Goal: Information Seeking & Learning: Learn about a topic

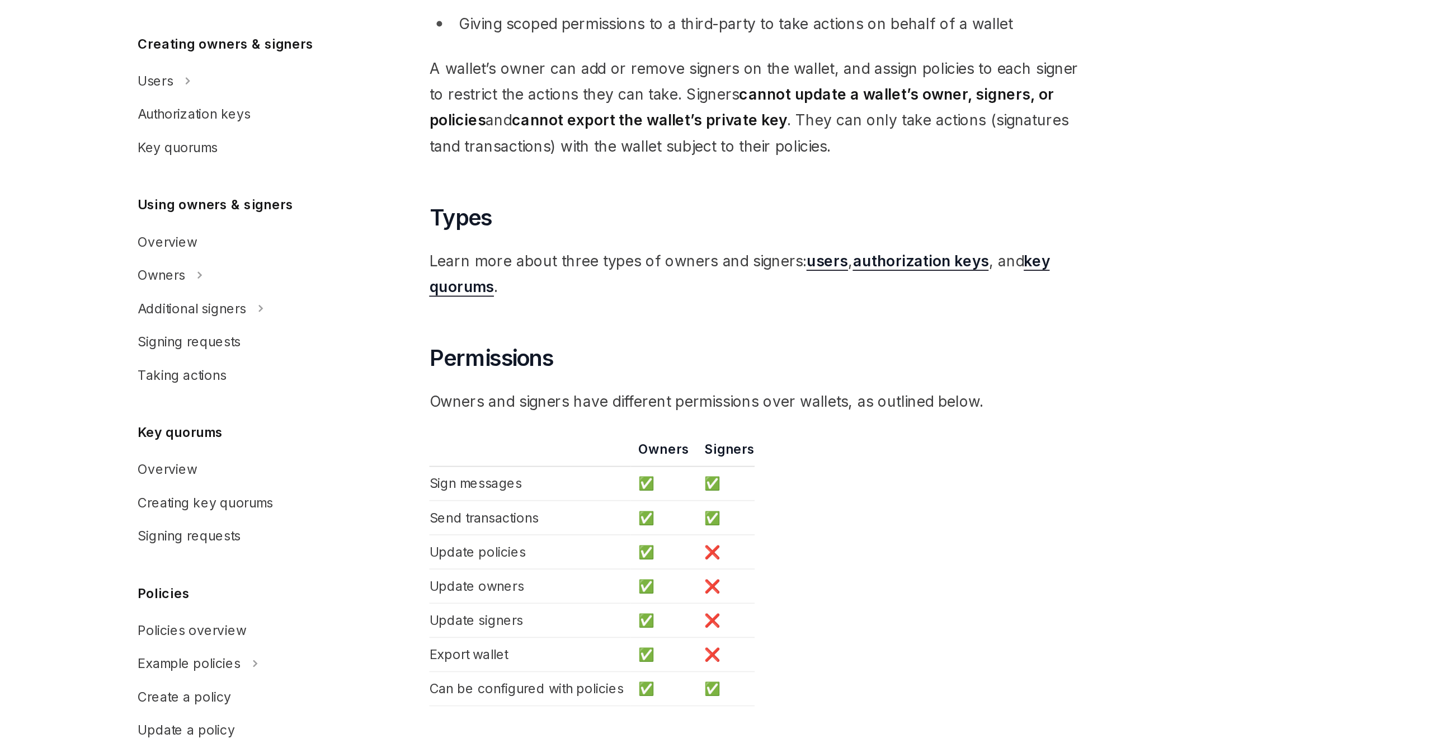
scroll to position [575, 0]
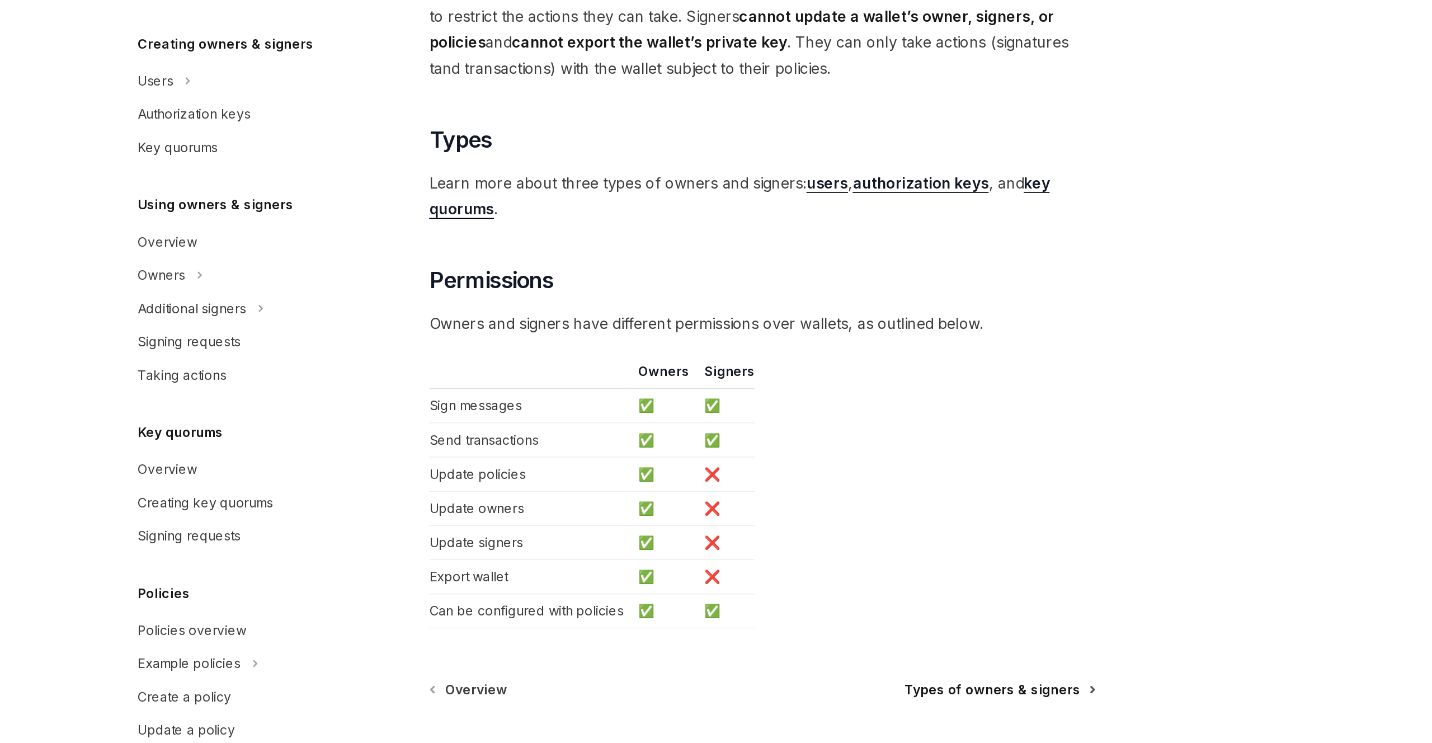
click at [863, 712] on span "Types of owners & signers" at bounding box center [848, 710] width 106 height 11
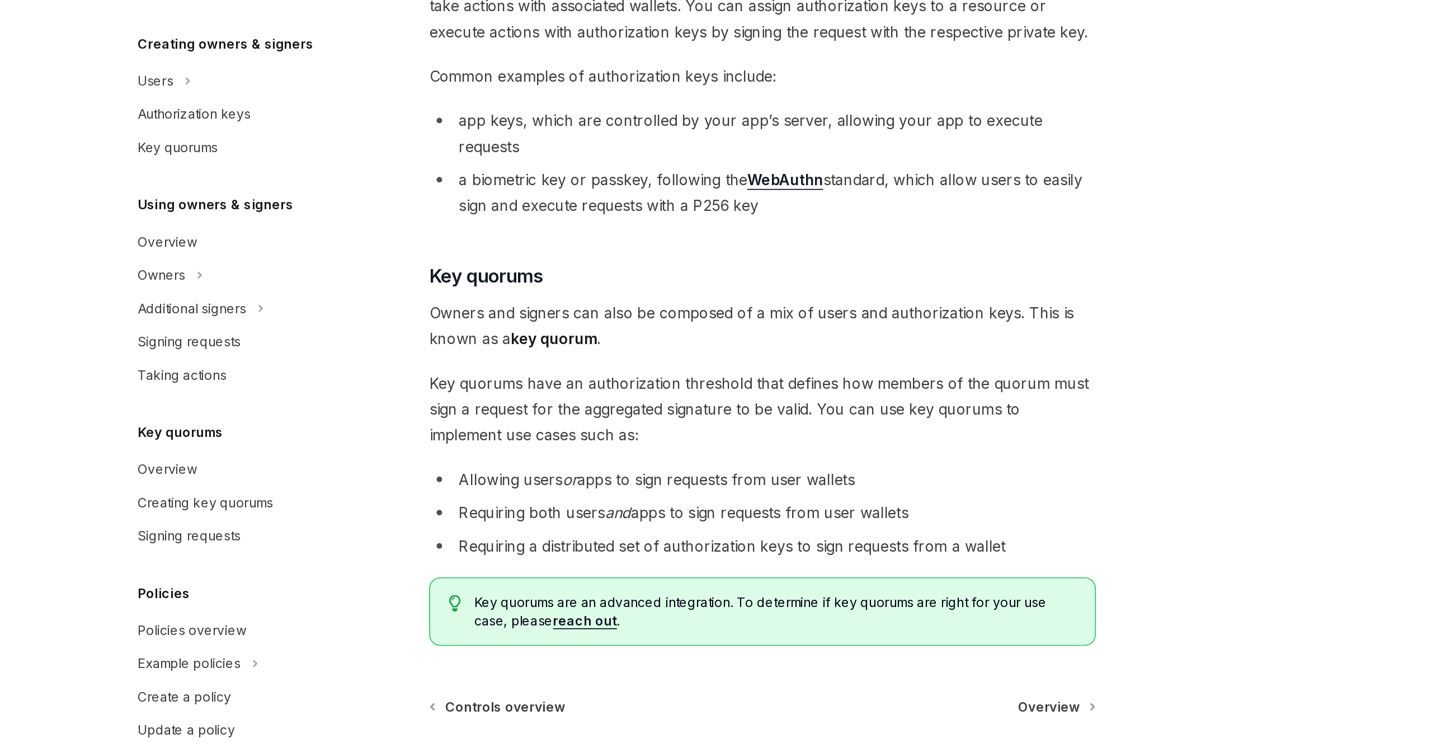
scroll to position [173, 0]
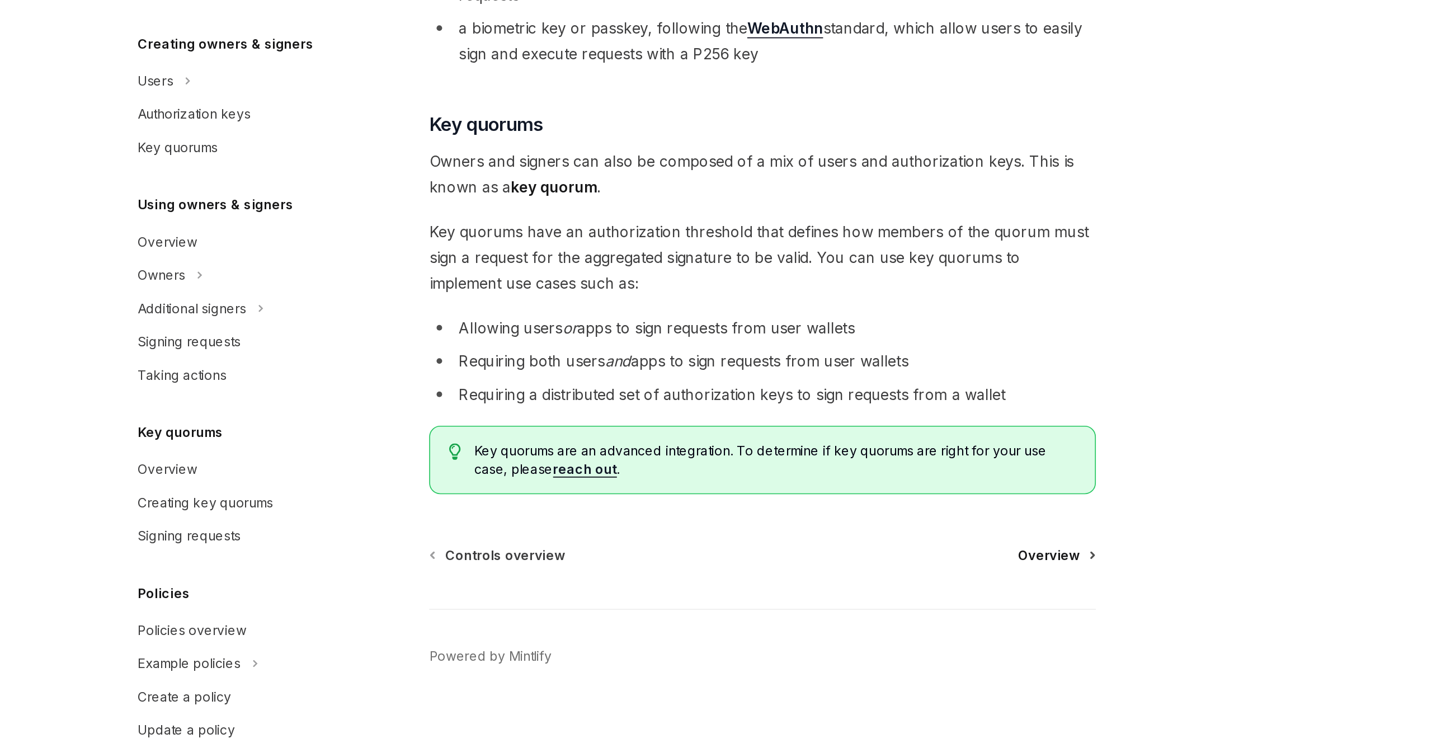
click at [900, 623] on span "Overview" at bounding box center [881, 628] width 37 height 11
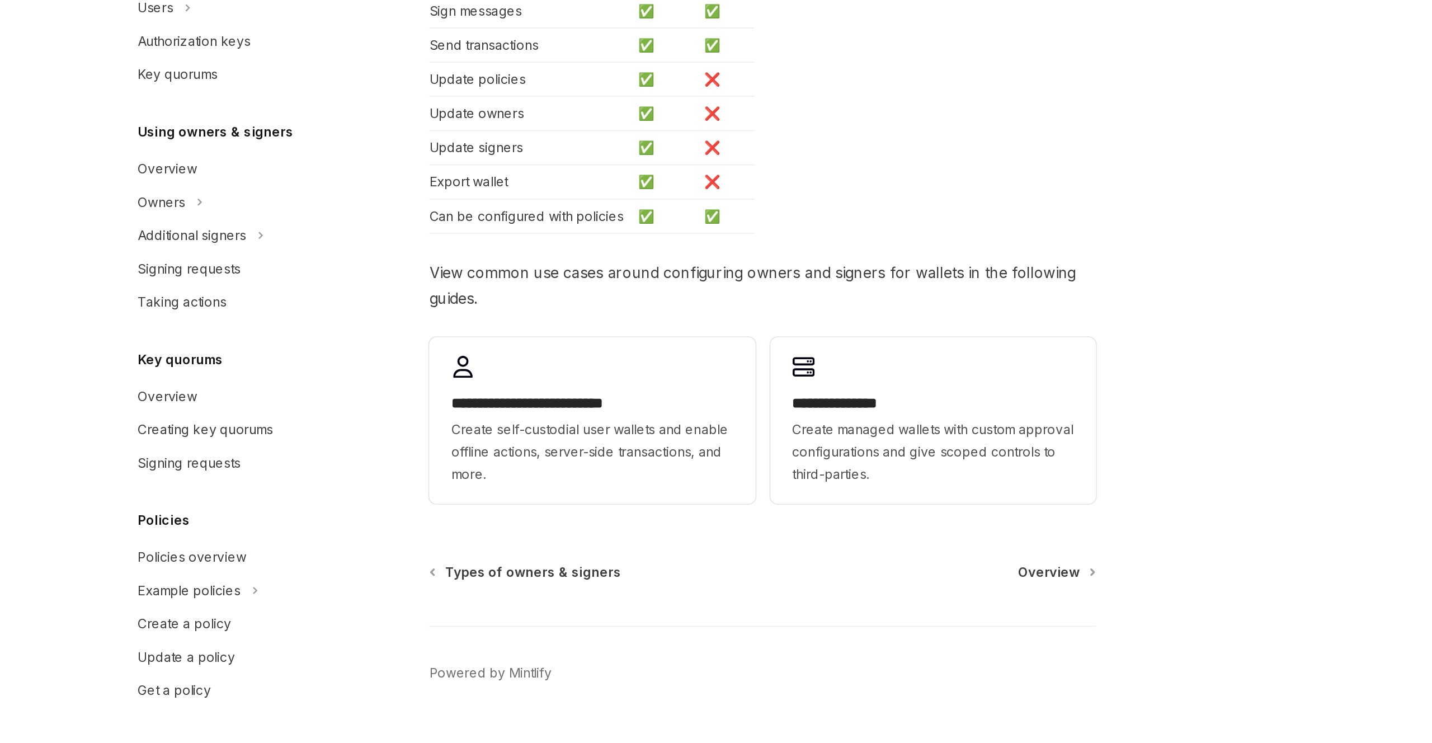
scroll to position [4, 0]
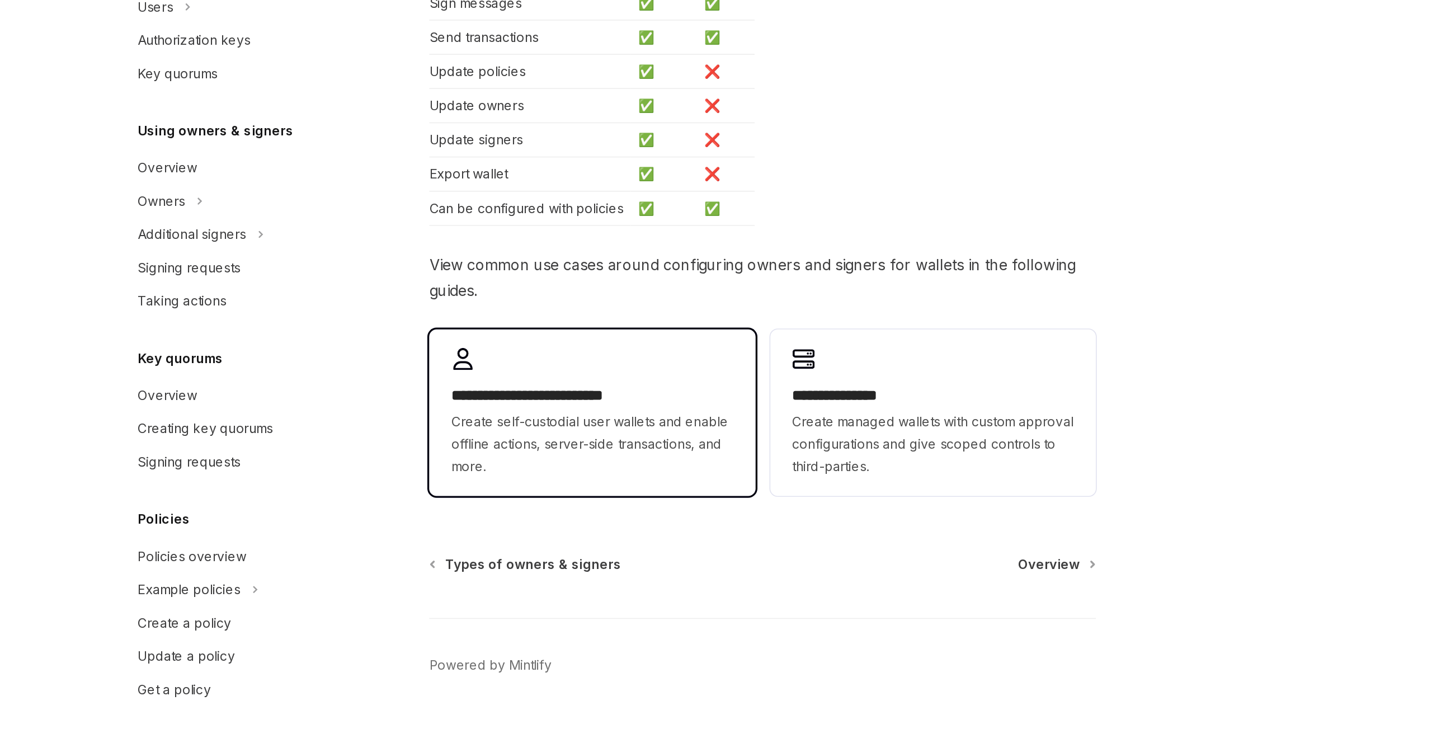
click at [566, 562] on span "Create self-custodial user wallets and enable offline actions, server-side tran…" at bounding box center [606, 562] width 170 height 40
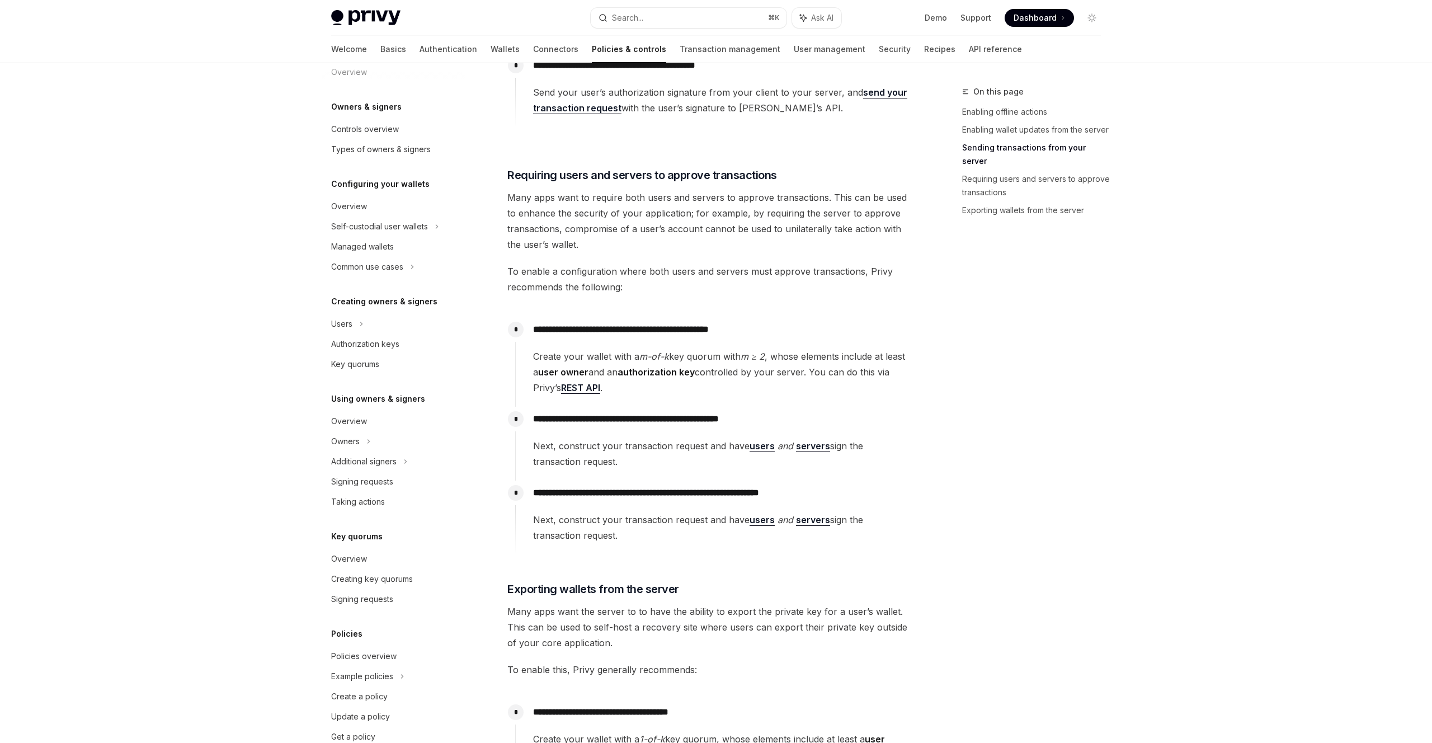
scroll to position [1463, 0]
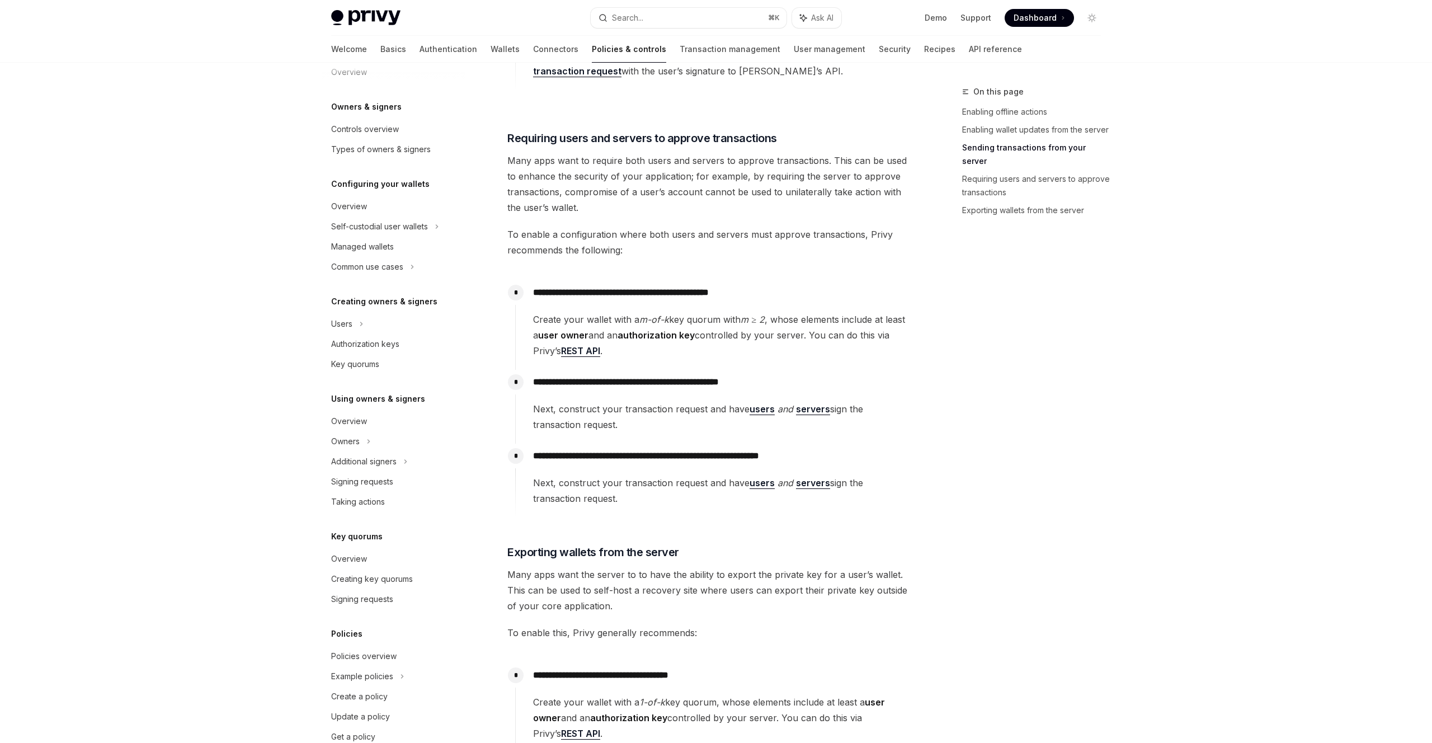
click at [575, 350] on link "REST API" at bounding box center [580, 351] width 39 height 12
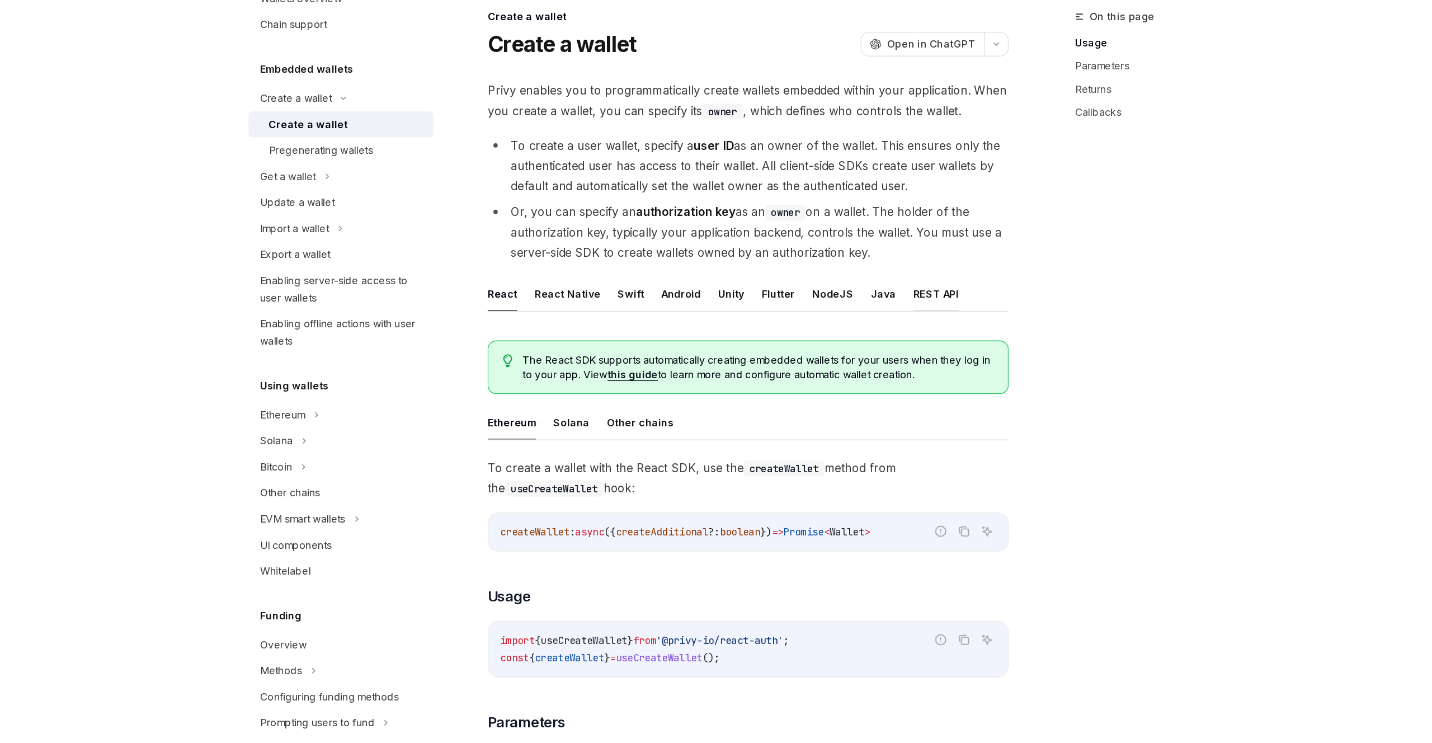
click at [846, 306] on button "REST API" at bounding box center [854, 306] width 35 height 26
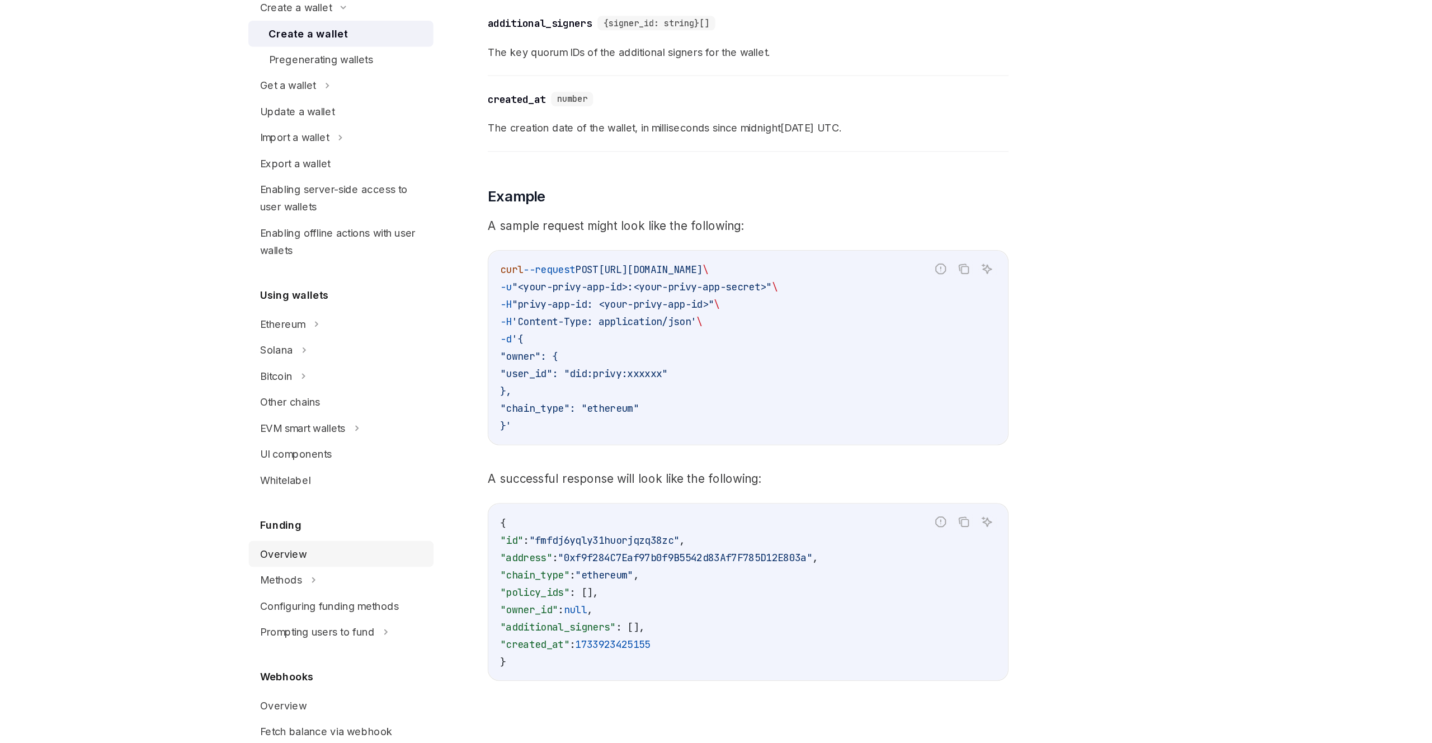
scroll to position [1259, 0]
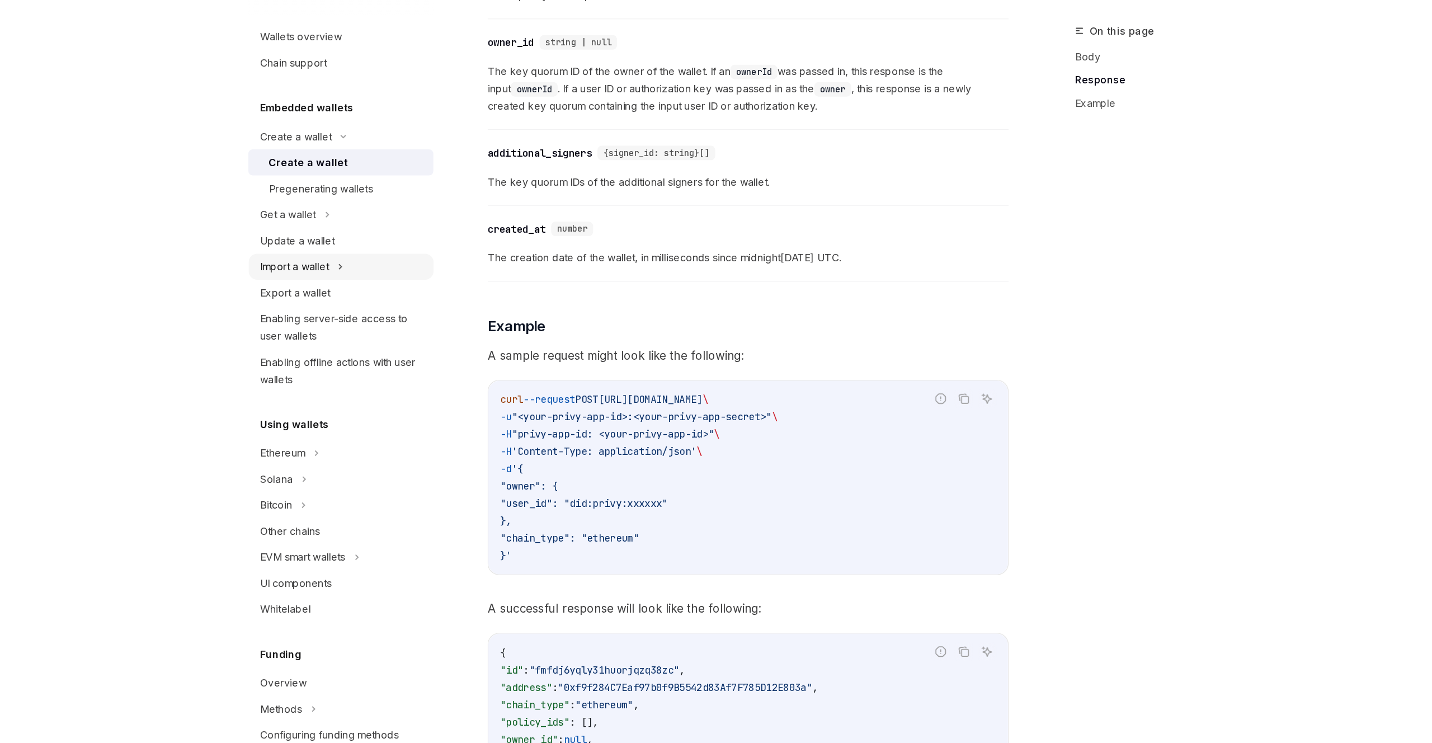
click at [384, 266] on div "Import a wallet" at bounding box center [393, 274] width 143 height 20
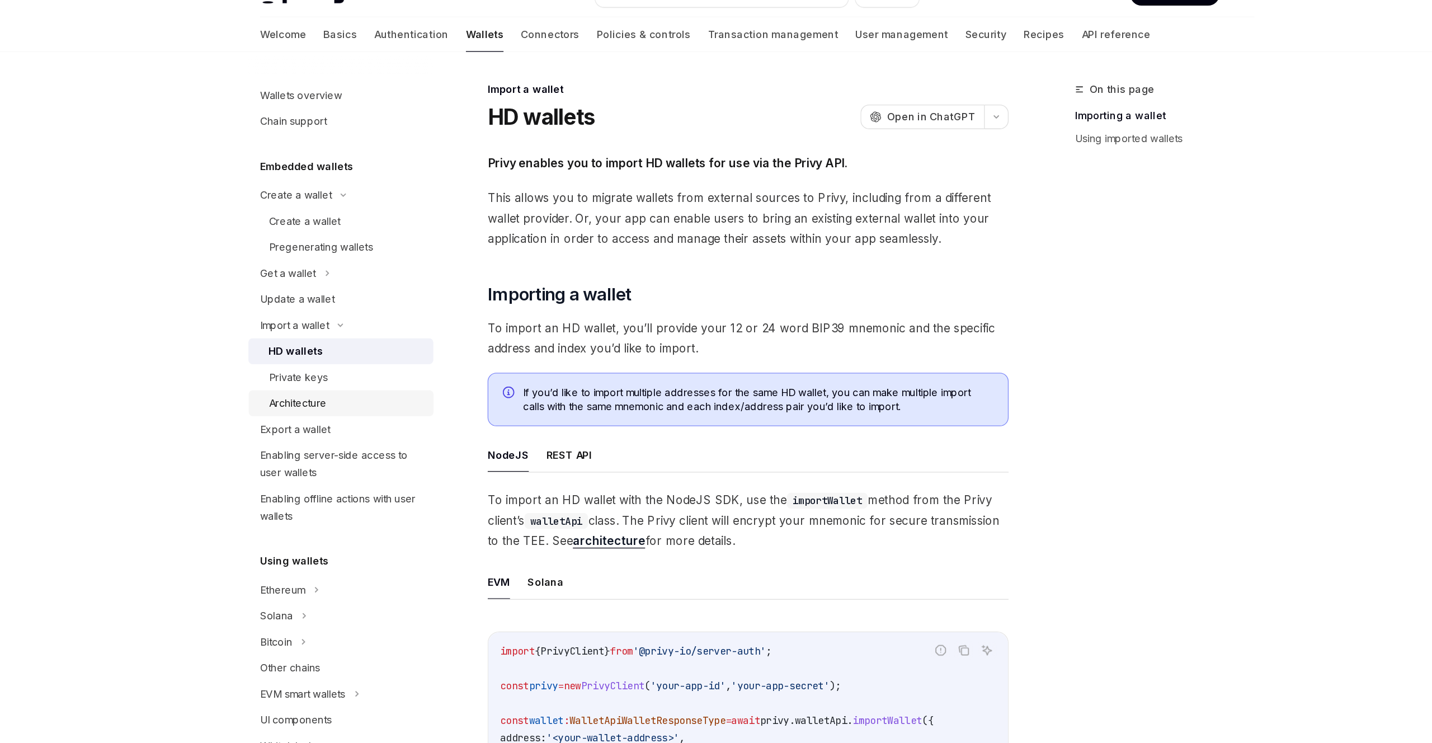
click at [373, 339] on div "Architecture" at bounding box center [360, 334] width 45 height 13
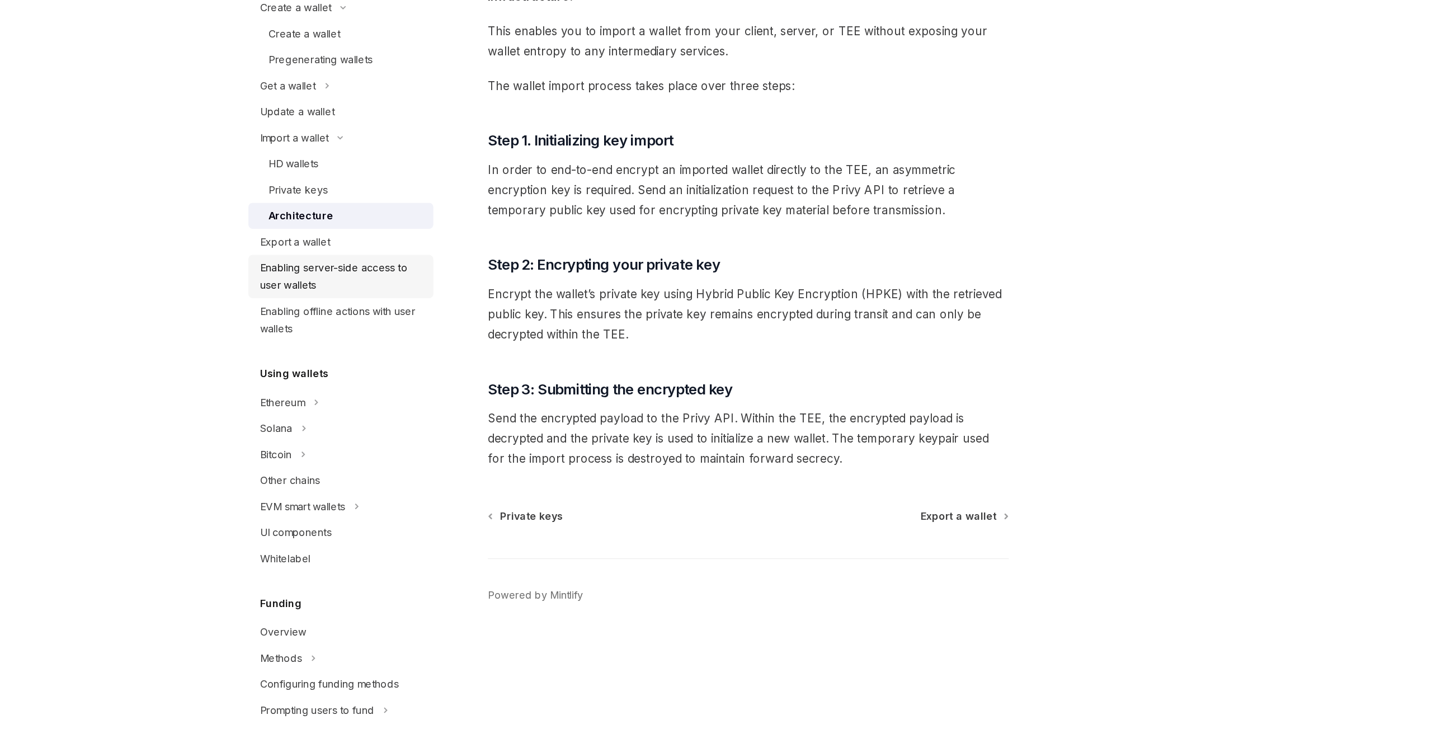
click at [375, 391] on div "Enabling server-side access to user wallets" at bounding box center [394, 381] width 127 height 27
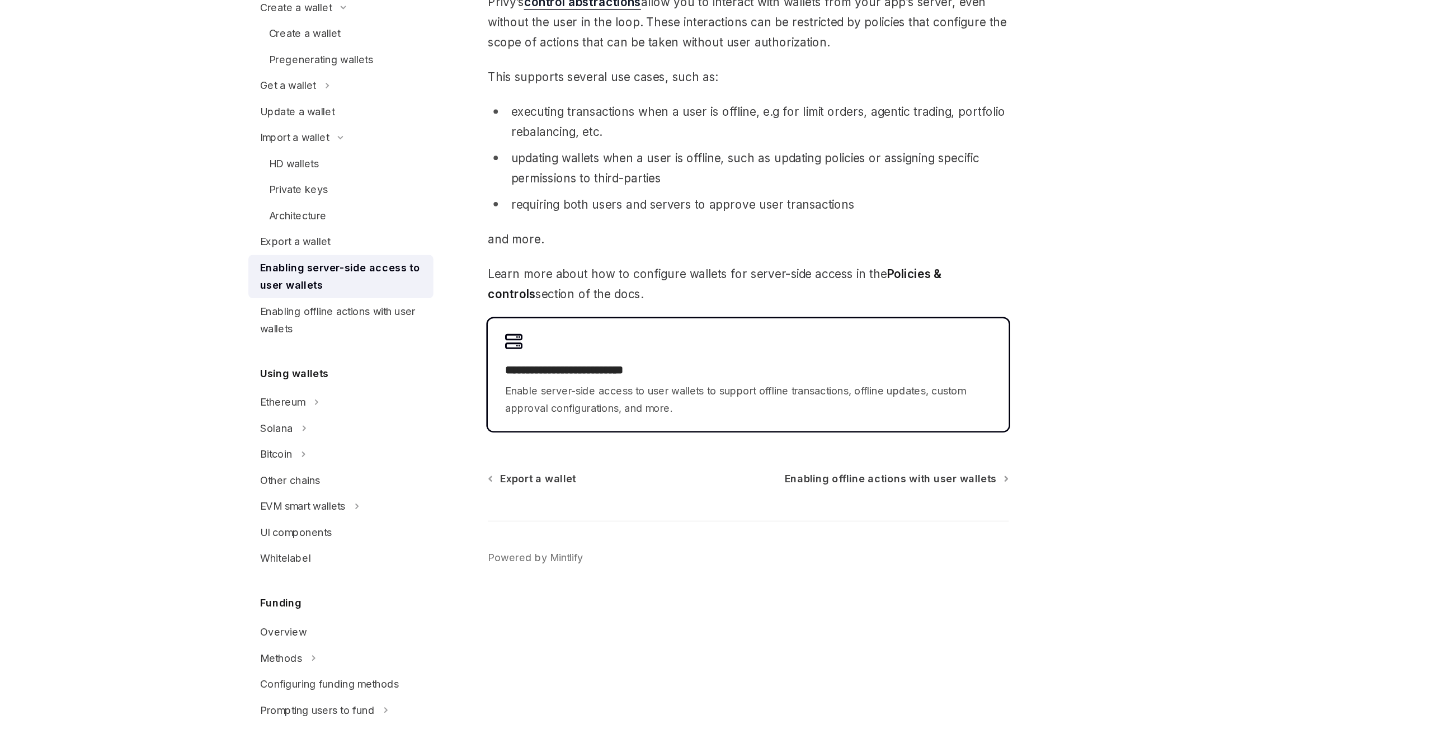
click at [662, 462] on div "**********" at bounding box center [709, 468] width 376 height 42
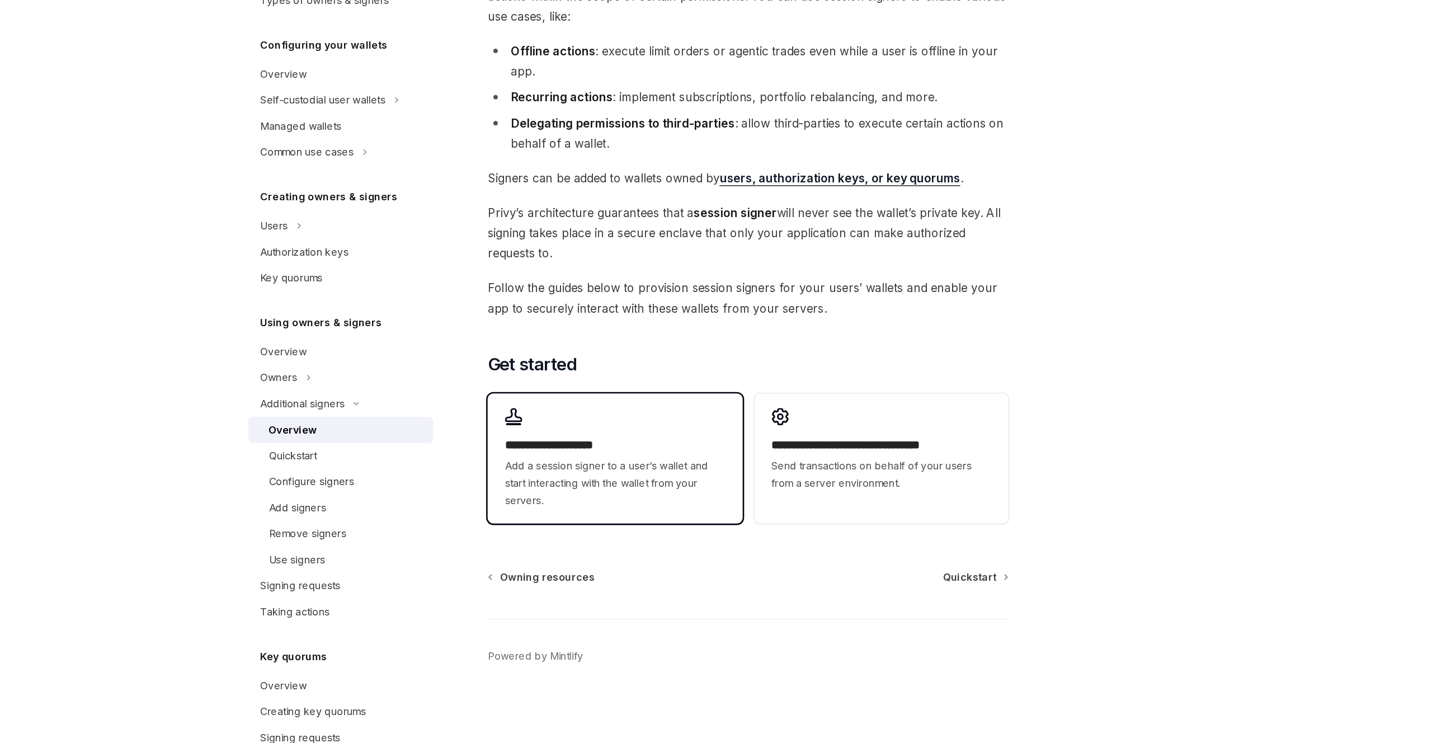
scroll to position [1, 0]
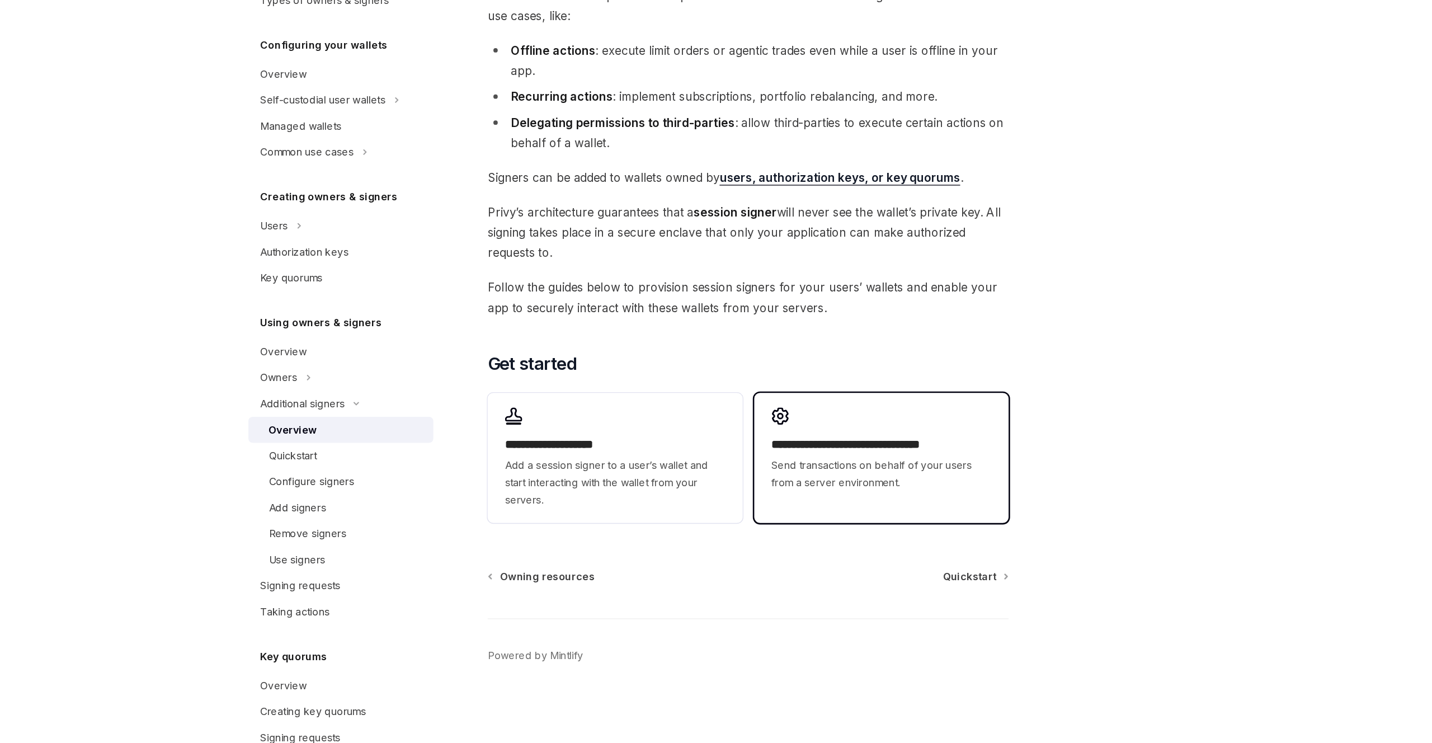
click at [790, 535] on span "Send transactions on behalf of your users from a server environment." at bounding box center [812, 534] width 170 height 27
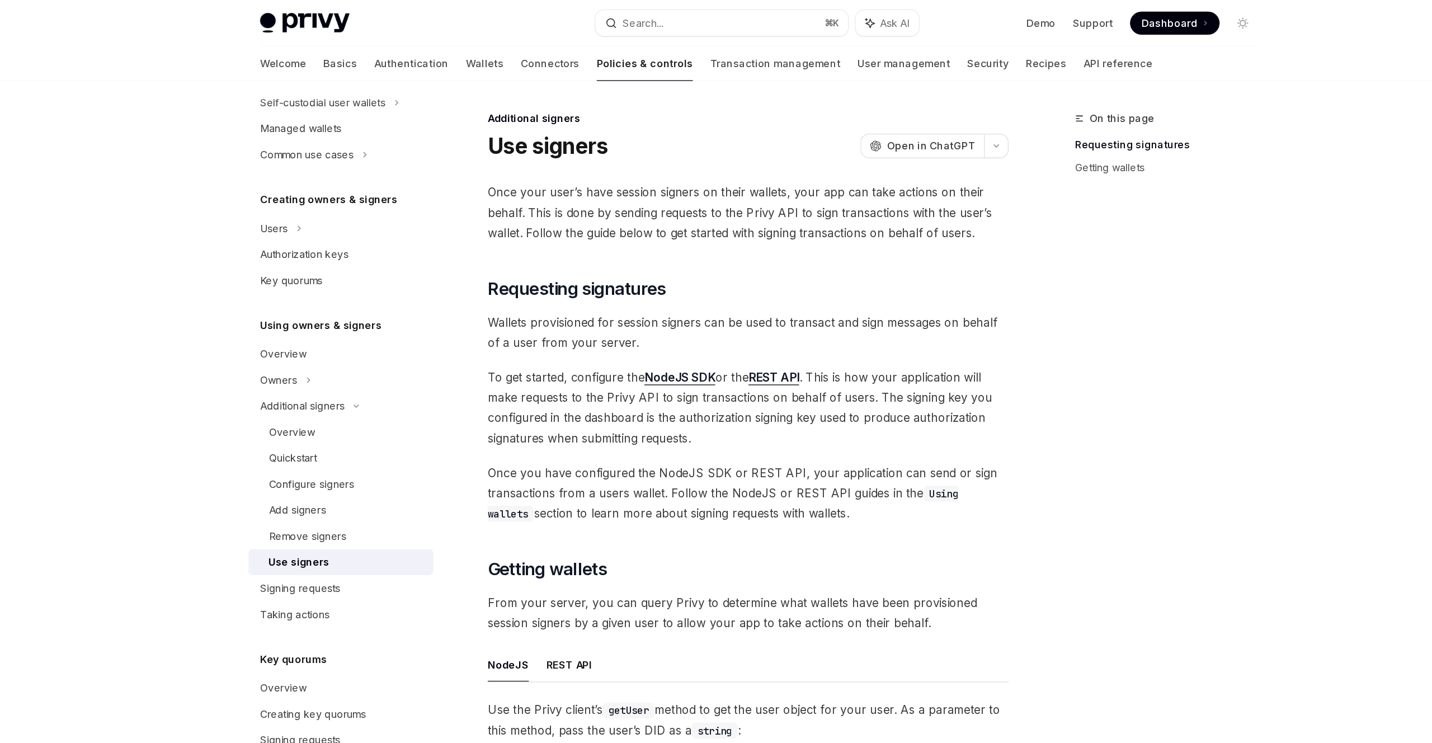
click at [655, 292] on link "NodeJS SDK" at bounding box center [656, 292] width 55 height 12
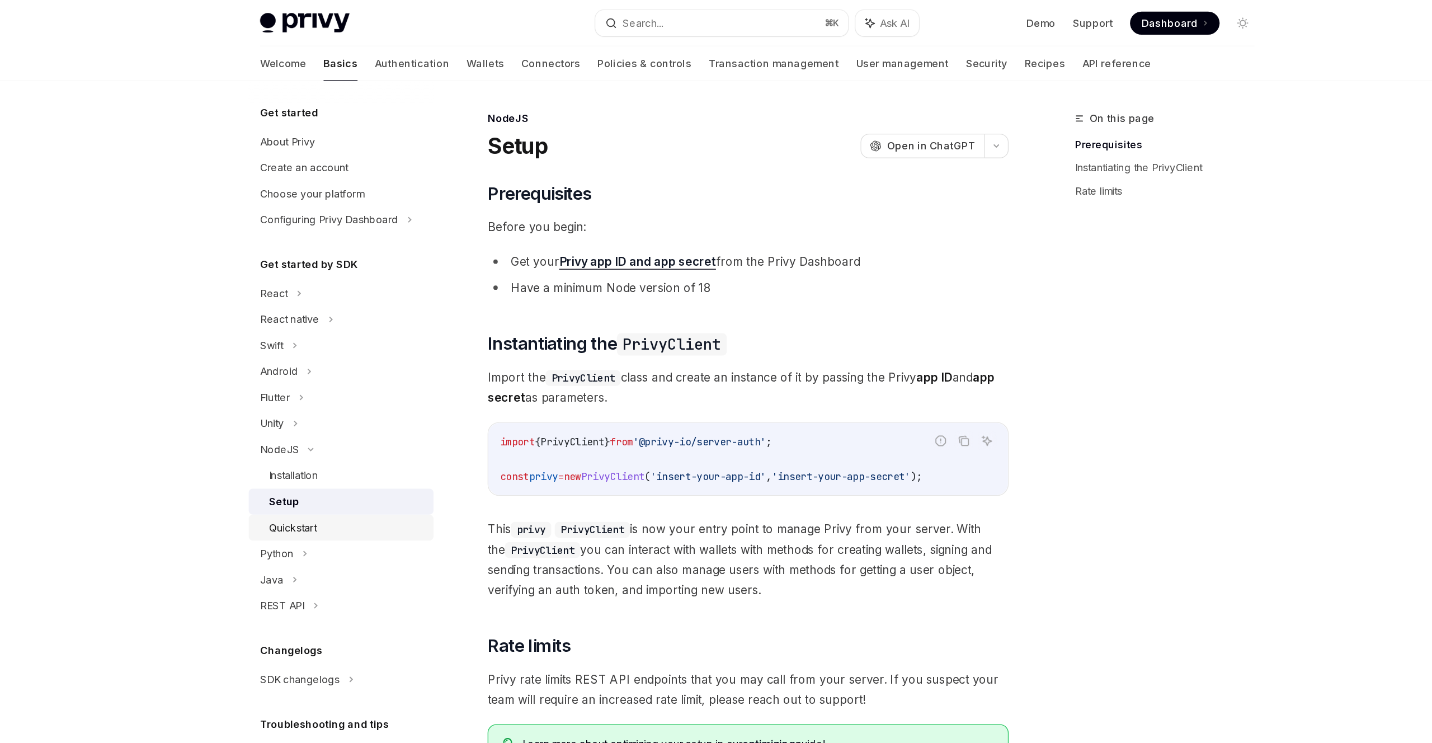
click at [367, 406] on div "Quickstart" at bounding box center [356, 407] width 37 height 13
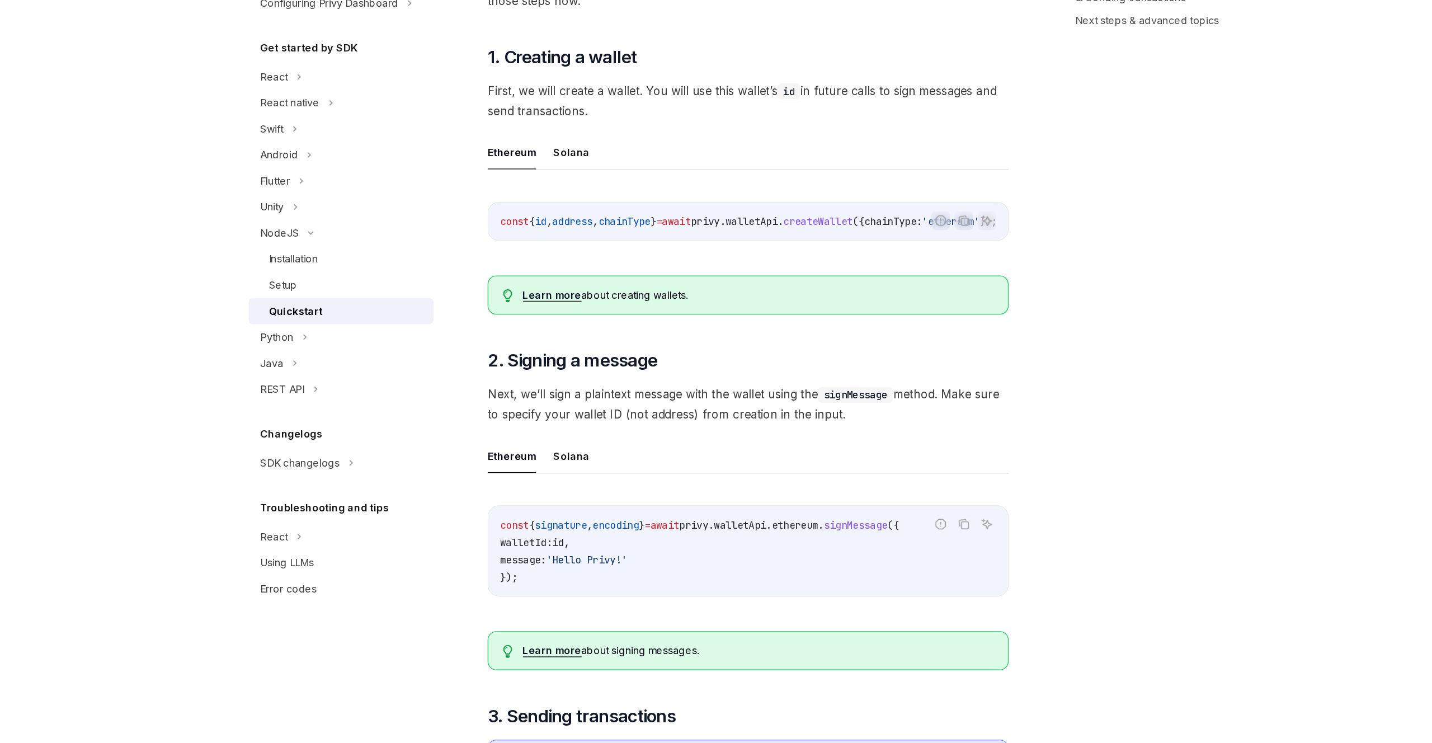
scroll to position [87, 0]
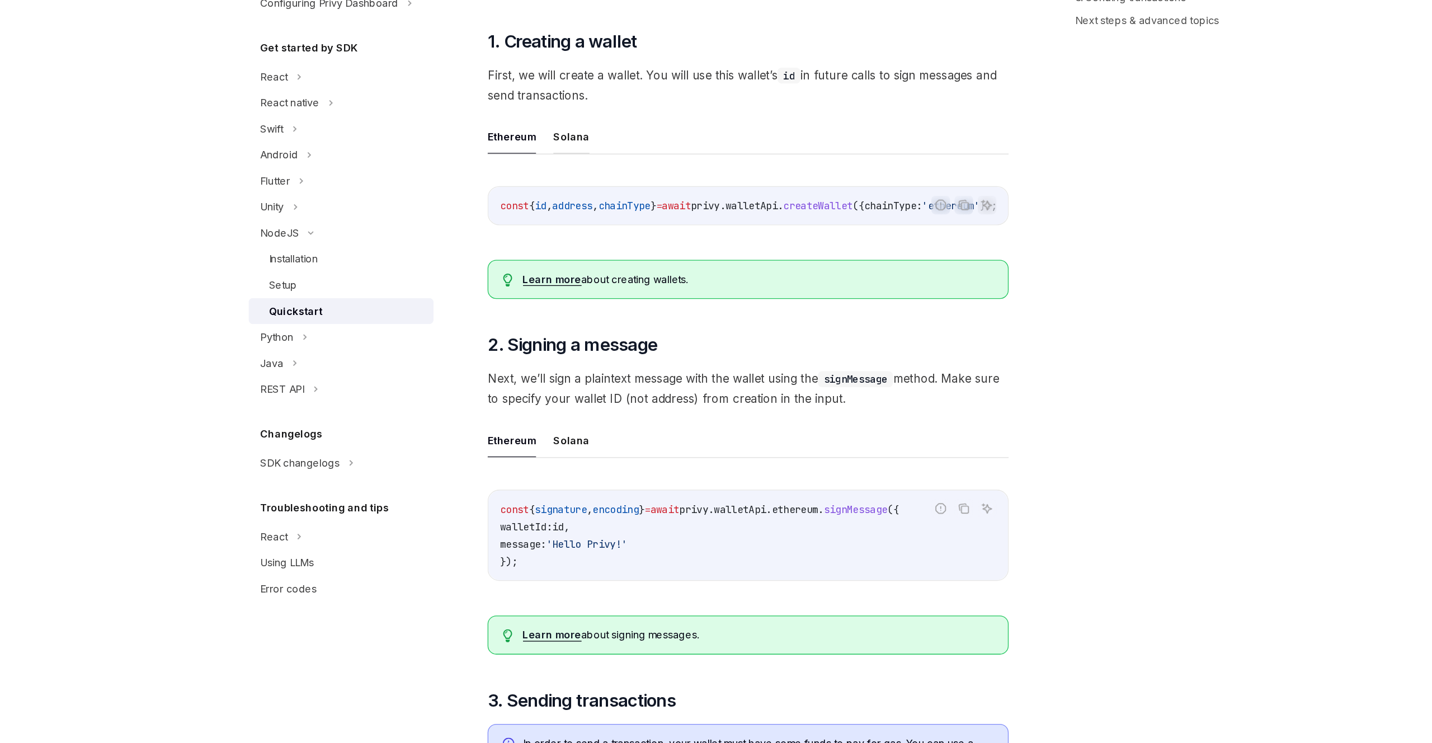
click at [573, 270] on button "Solana" at bounding box center [572, 273] width 28 height 26
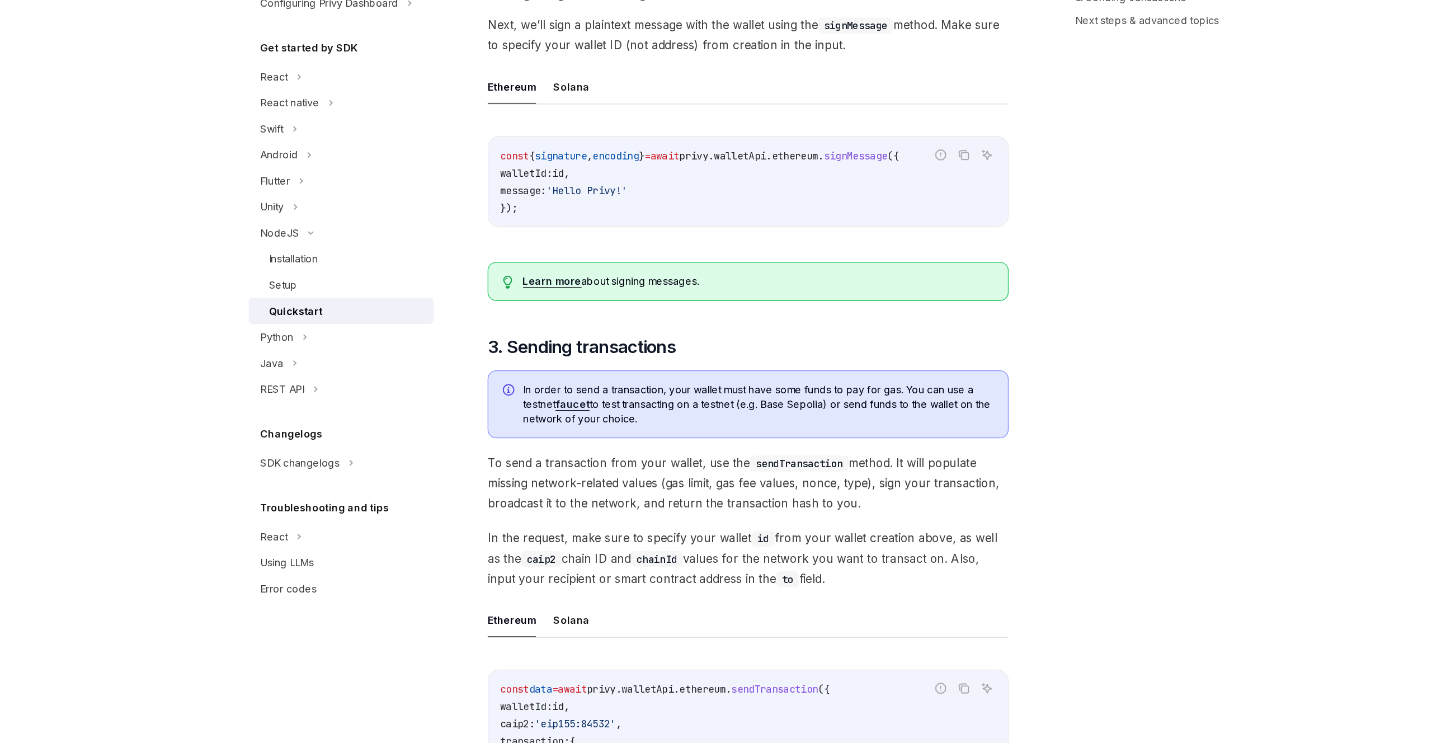
scroll to position [503, 0]
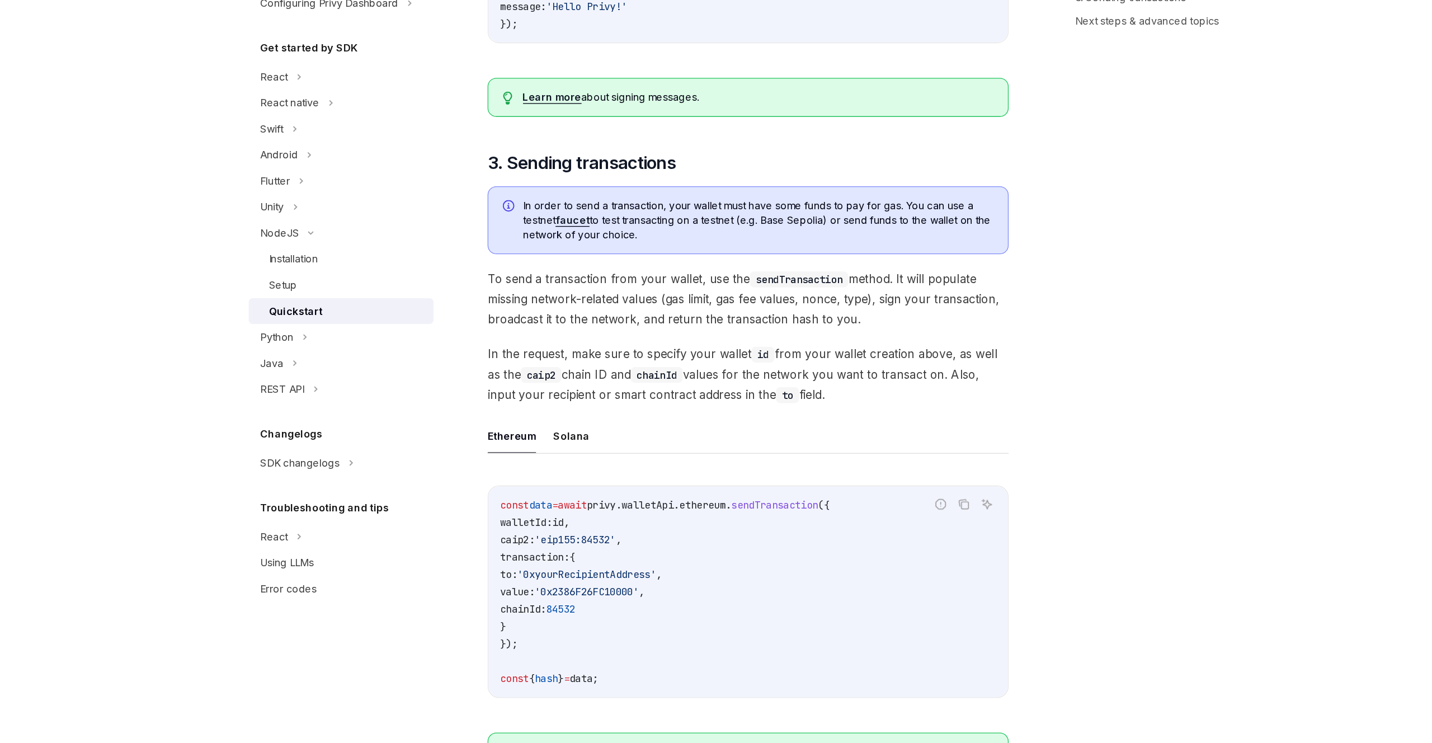
type textarea "*"
